Goal: Find specific page/section: Find specific page/section

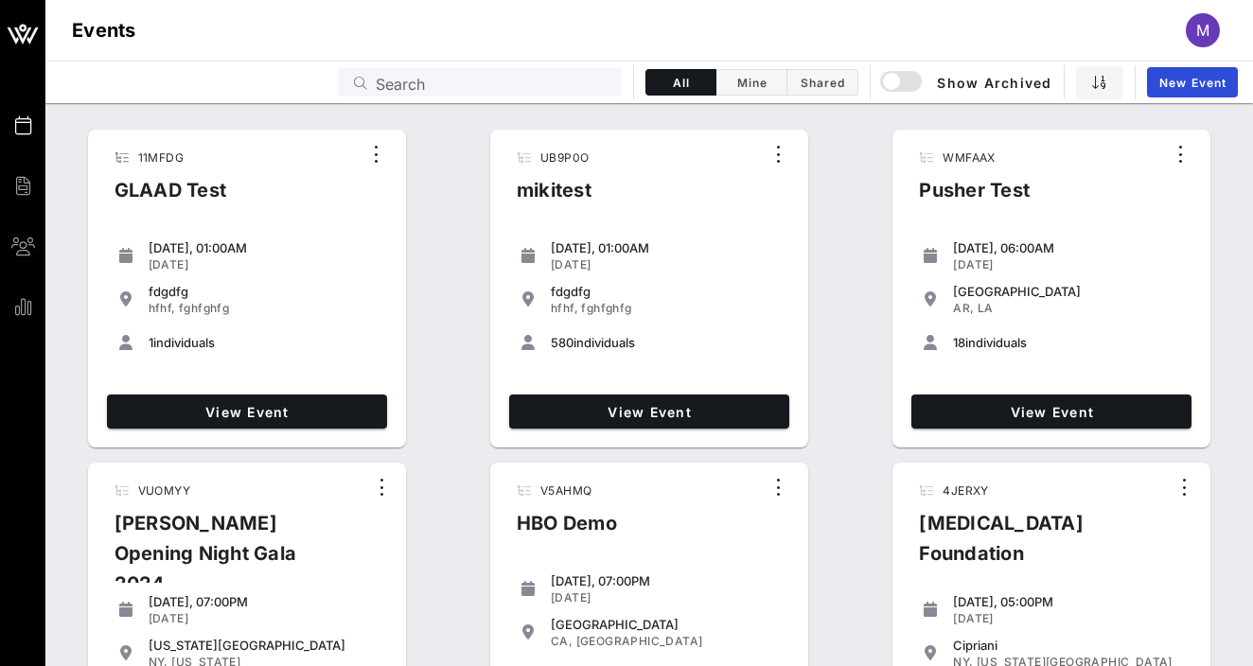
click at [1217, 218] on div "WMFAAX Pusher Test [DATE], 06:00AM [DATE] [GEOGRAPHIC_DATA] [GEOGRAPHIC_DATA], …" at bounding box center [1051, 288] width 333 height 333
click at [588, 394] on div "View Event" at bounding box center [649, 411] width 295 height 49
click at [583, 404] on span "View Event" at bounding box center [649, 412] width 265 height 16
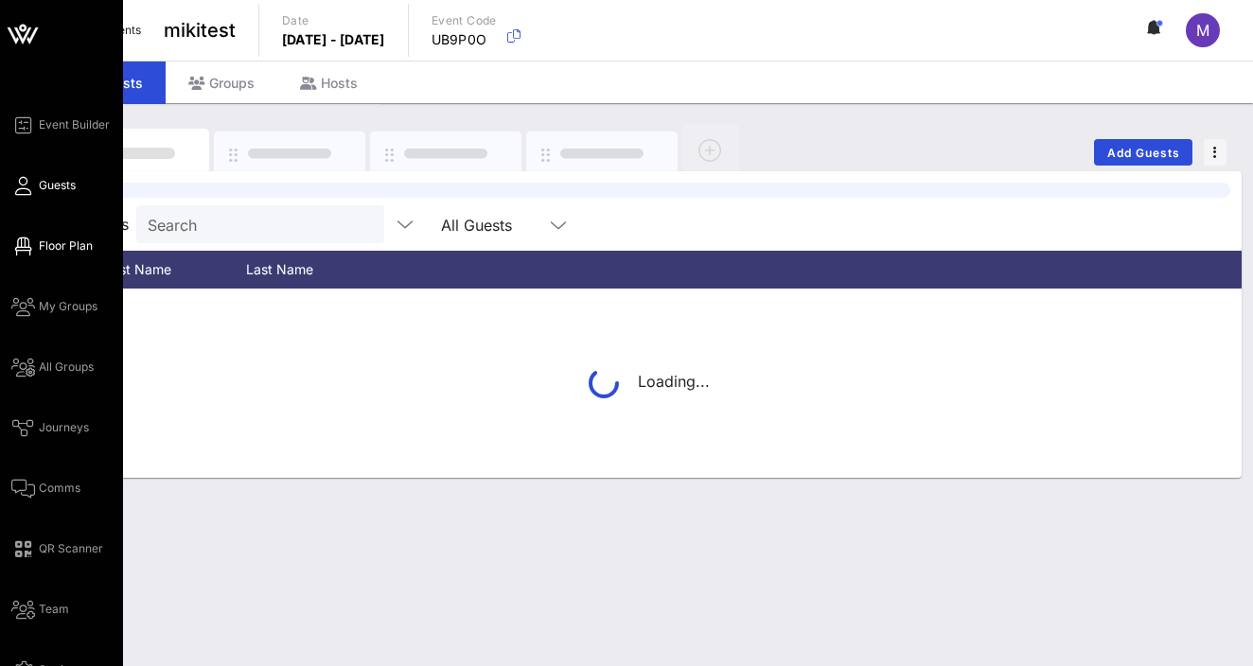
click at [85, 248] on span "Floor Plan" at bounding box center [66, 246] width 54 height 17
